Goal: Task Accomplishment & Management: Manage account settings

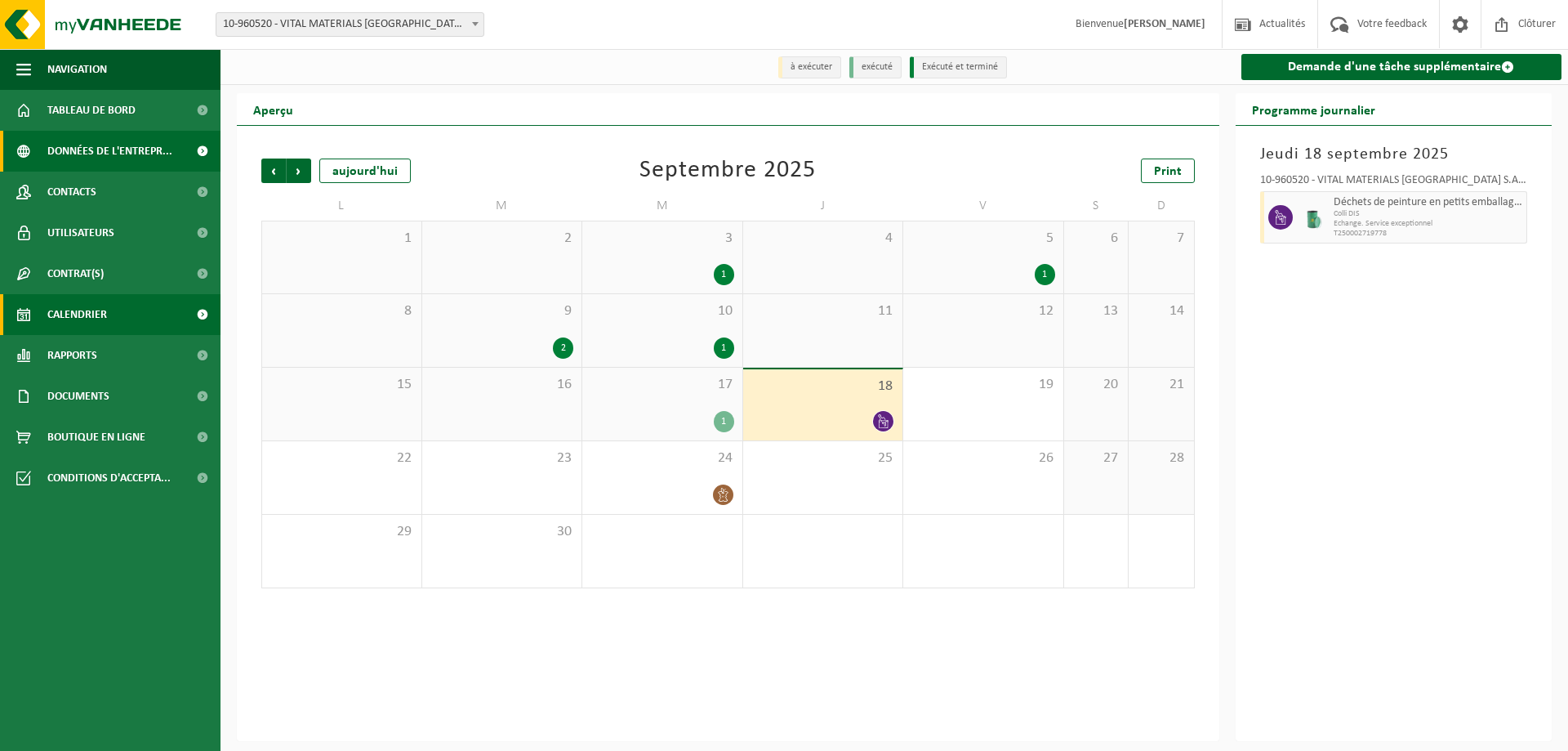
click at [89, 133] on span "Données de l'entrepr..." at bounding box center [109, 151] width 125 height 41
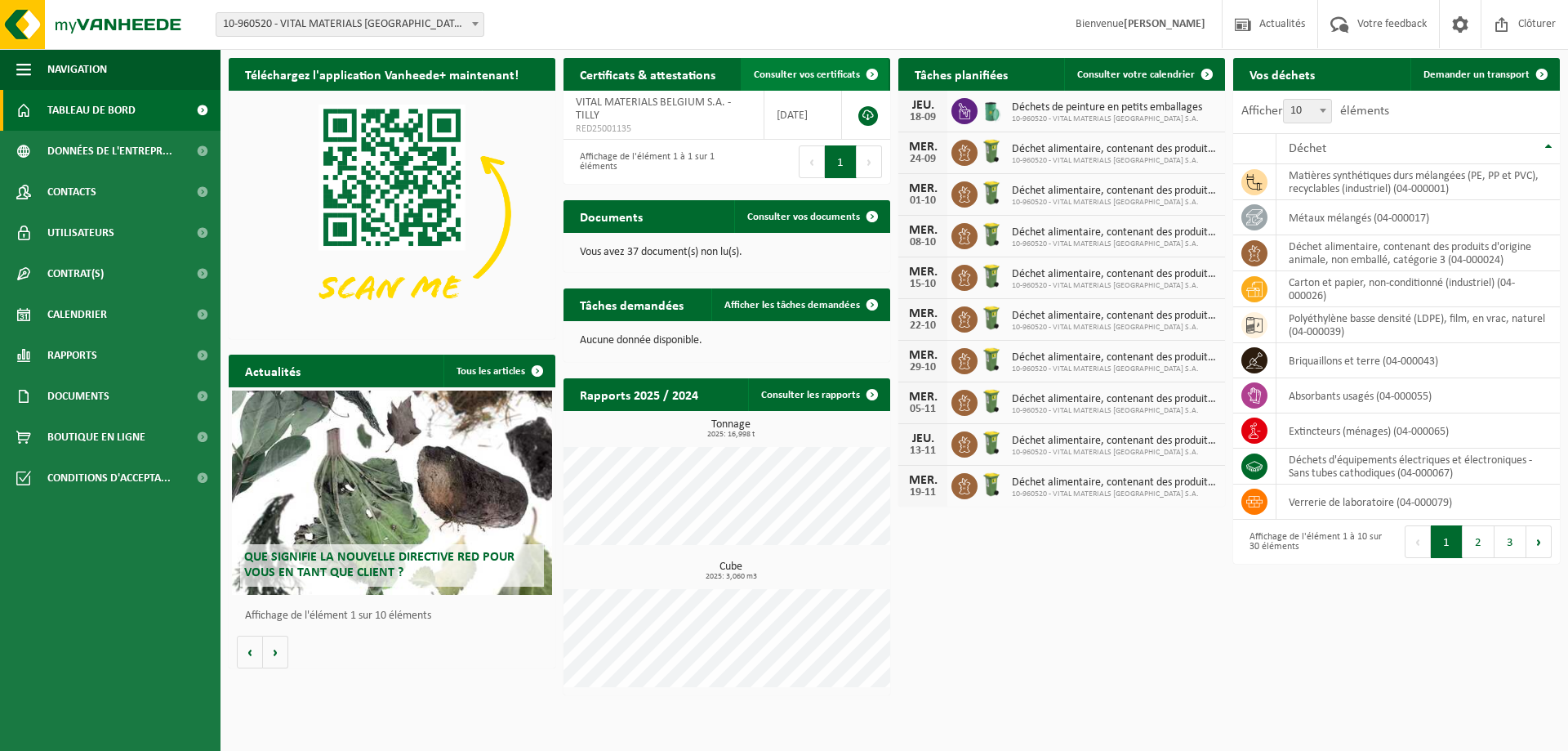
click at [774, 70] on span "Consulter vos certificats" at bounding box center [807, 74] width 107 height 11
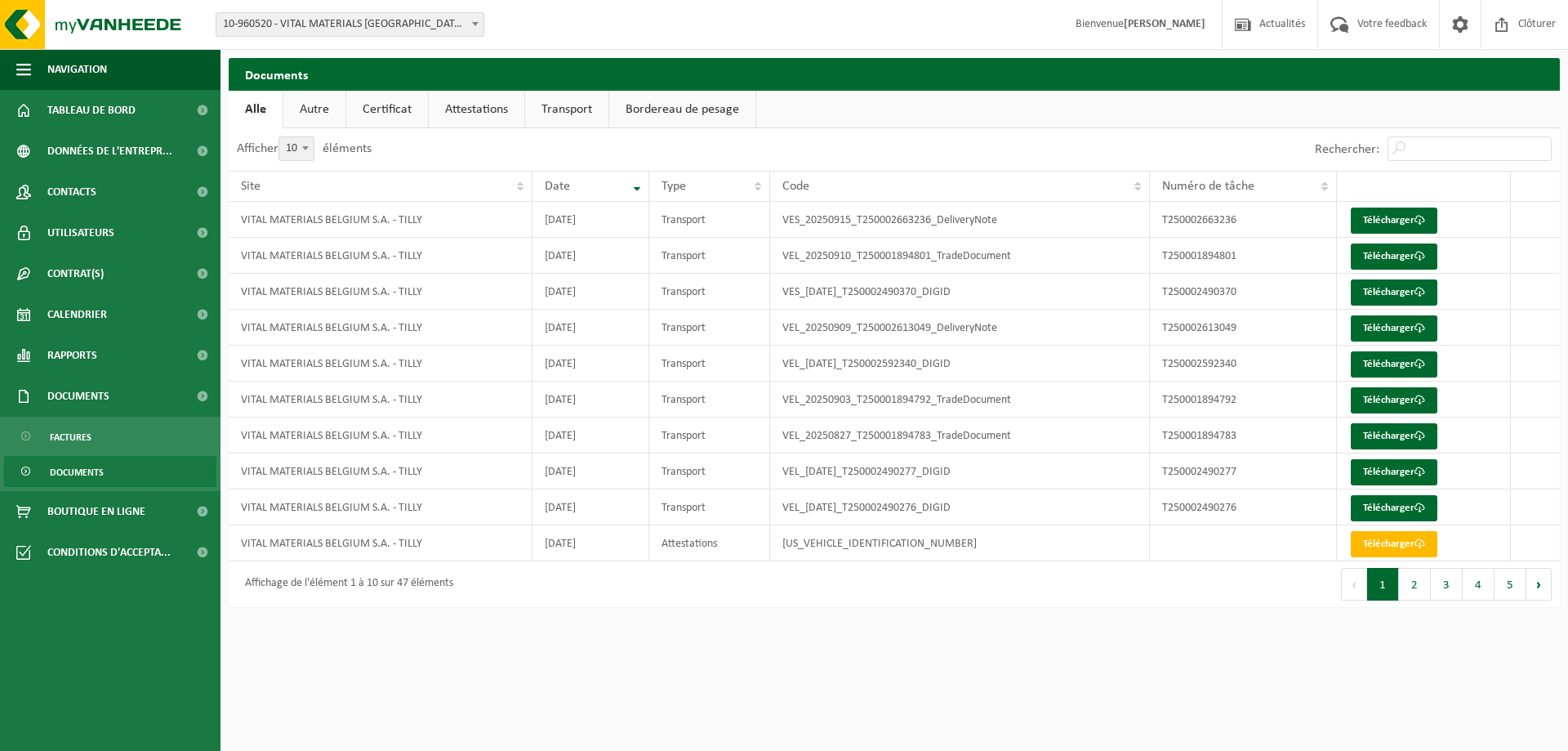
click at [510, 110] on link "Attestations" at bounding box center [477, 109] width 96 height 37
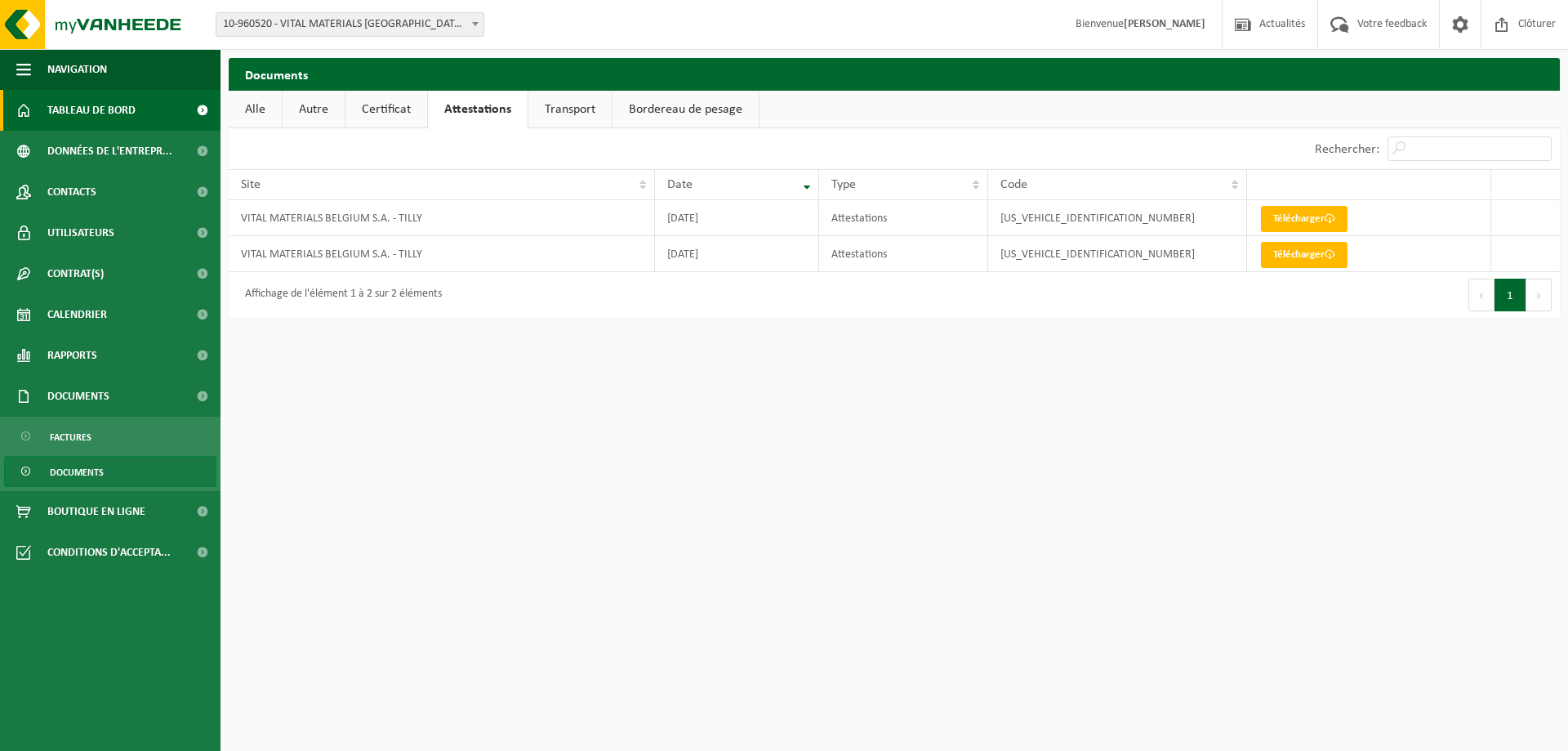
click at [103, 112] on span "Tableau de bord" at bounding box center [91, 110] width 88 height 41
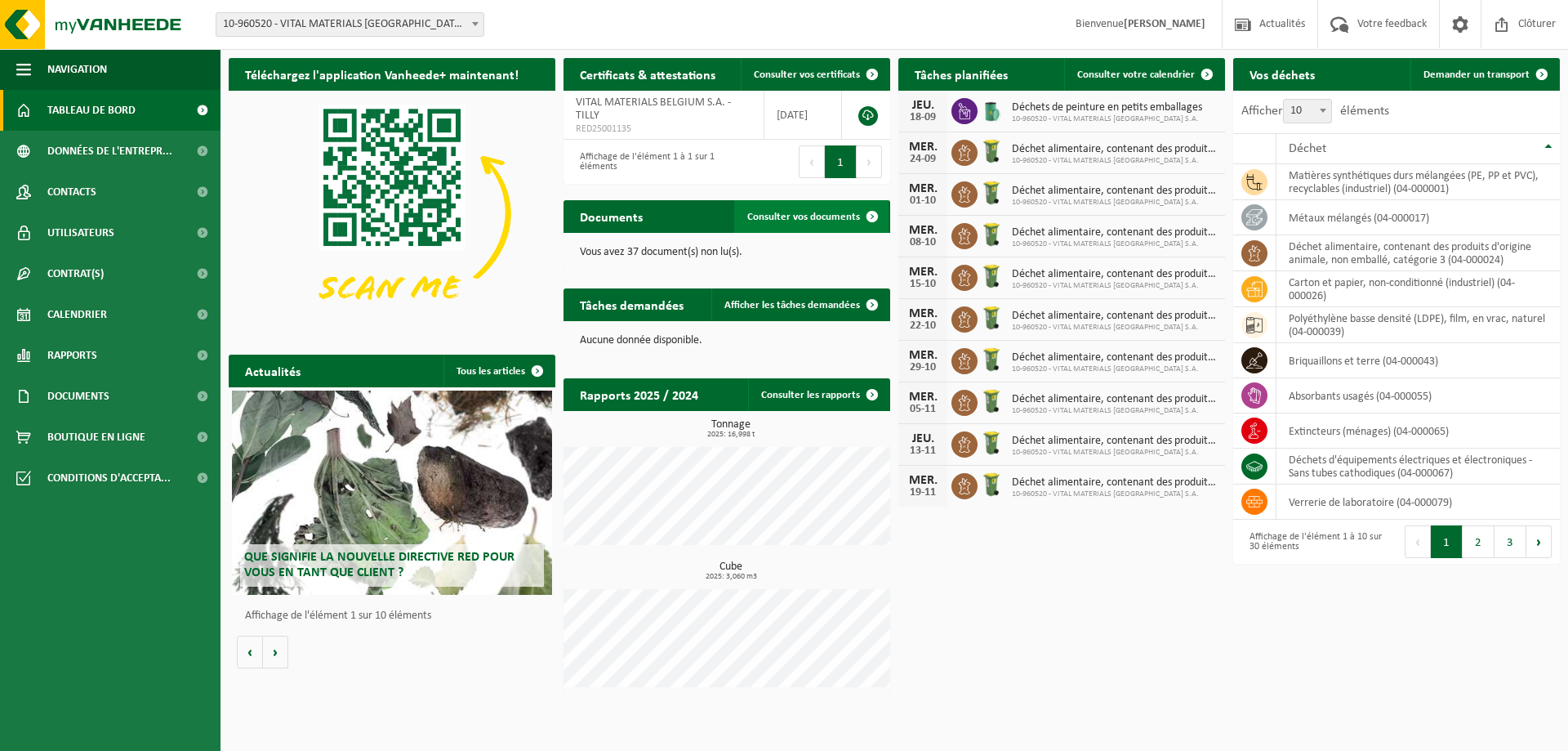
click at [794, 212] on span "Consulter vos documents" at bounding box center [803, 216] width 112 height 11
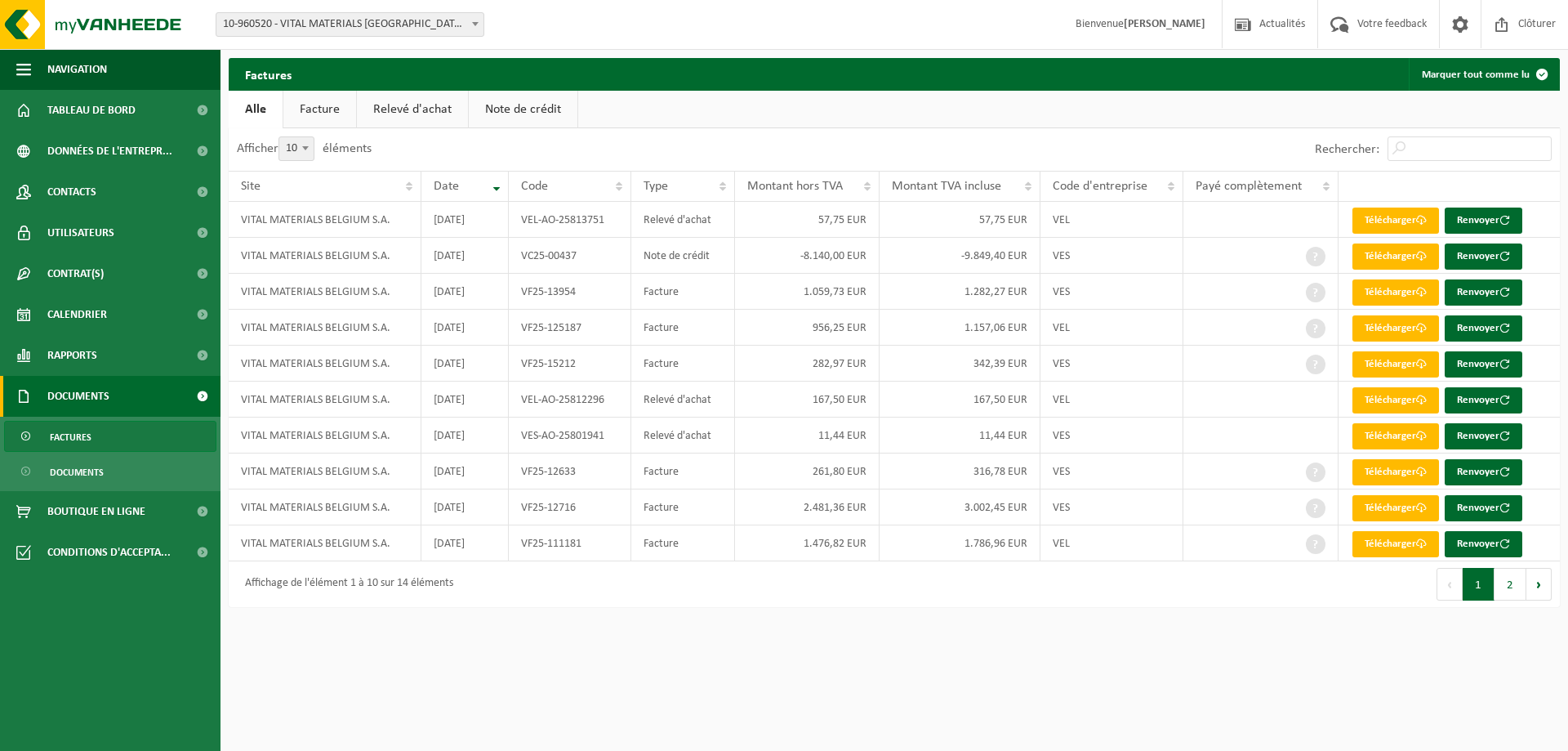
click at [348, 110] on link "Facture" at bounding box center [320, 109] width 73 height 37
